Goal: Find specific page/section

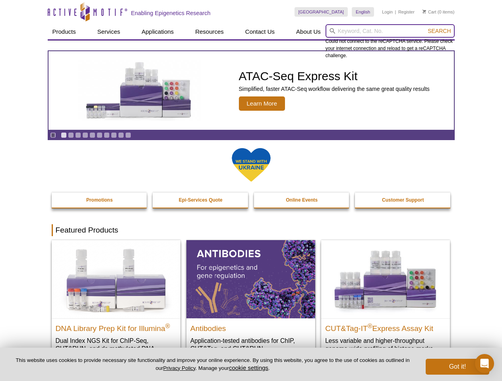
click at [390, 31] on input "search" at bounding box center [389, 31] width 129 height 14
click at [439, 31] on span "Search" at bounding box center [438, 31] width 23 height 6
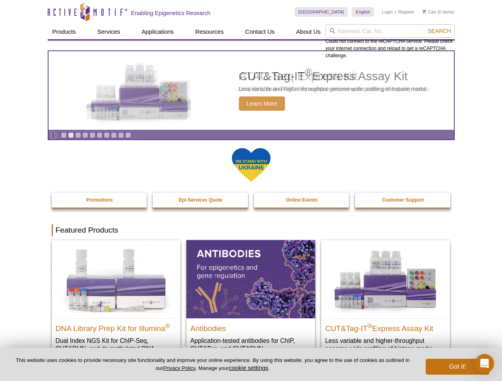
click at [53, 135] on icon "Pause" at bounding box center [52, 135] width 5 height 5
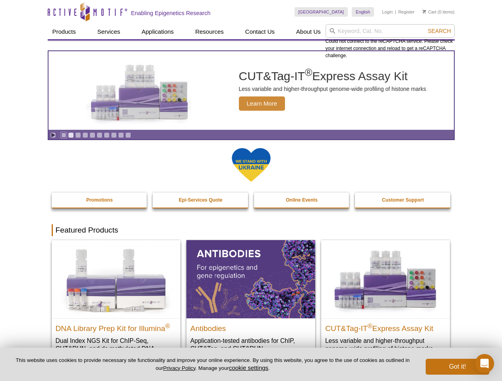
click at [64, 135] on link "Go to slide 1" at bounding box center [64, 135] width 6 height 6
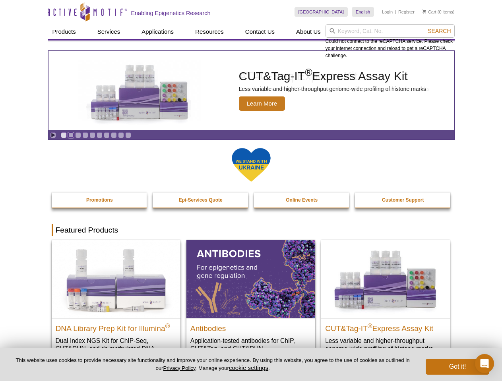
click at [71, 135] on link "Go to slide 2" at bounding box center [71, 135] width 6 height 6
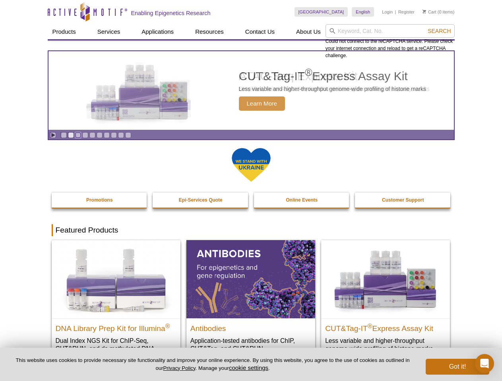
click at [78, 135] on link "Go to slide 3" at bounding box center [78, 135] width 6 height 6
click at [85, 135] on link "Go to slide 4" at bounding box center [85, 135] width 6 height 6
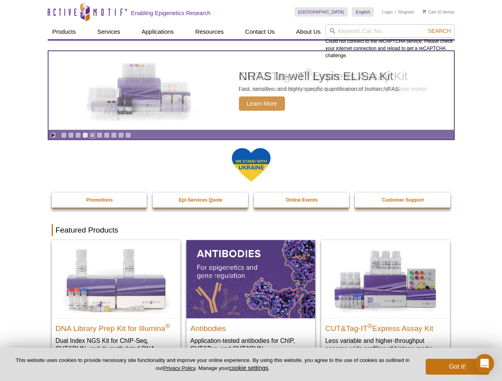
click at [92, 135] on link "Go to slide 5" at bounding box center [92, 135] width 6 height 6
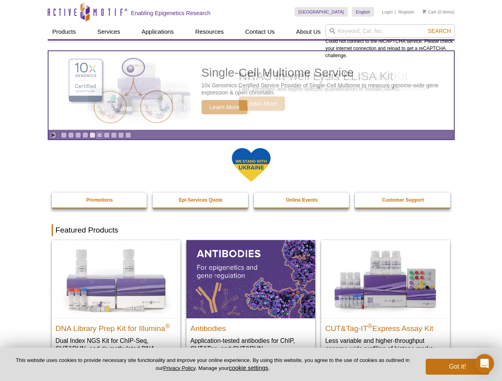
click at [99, 135] on link "Go to slide 6" at bounding box center [100, 135] width 6 height 6
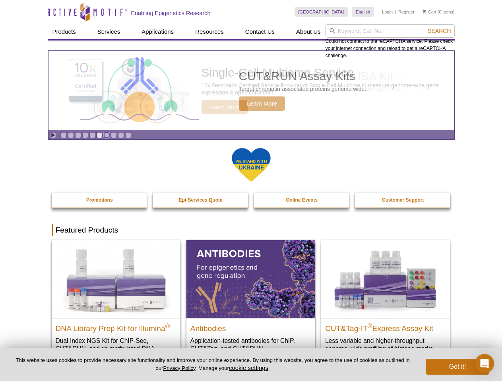
click at [106, 135] on link "Go to slide 7" at bounding box center [107, 135] width 6 height 6
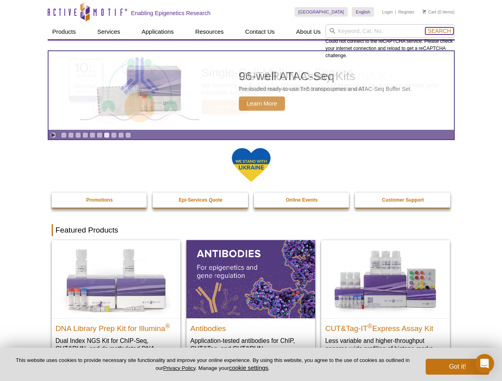
click at [439, 31] on span "Search" at bounding box center [438, 31] width 23 height 6
